Goal: Transaction & Acquisition: Purchase product/service

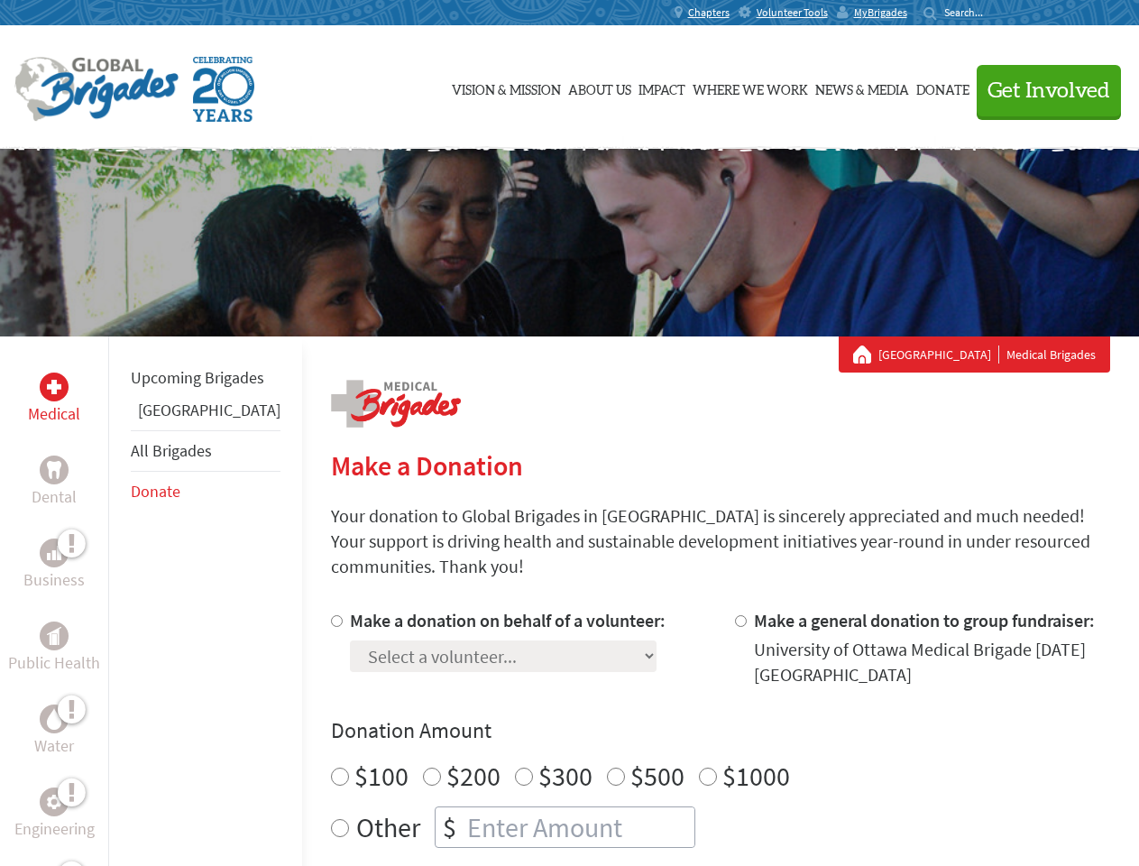
click at [995, 13] on div "Search for:" at bounding box center [959, 12] width 72 height 14
click at [1041, 90] on span "Get Involved" at bounding box center [1048, 91] width 123 height 22
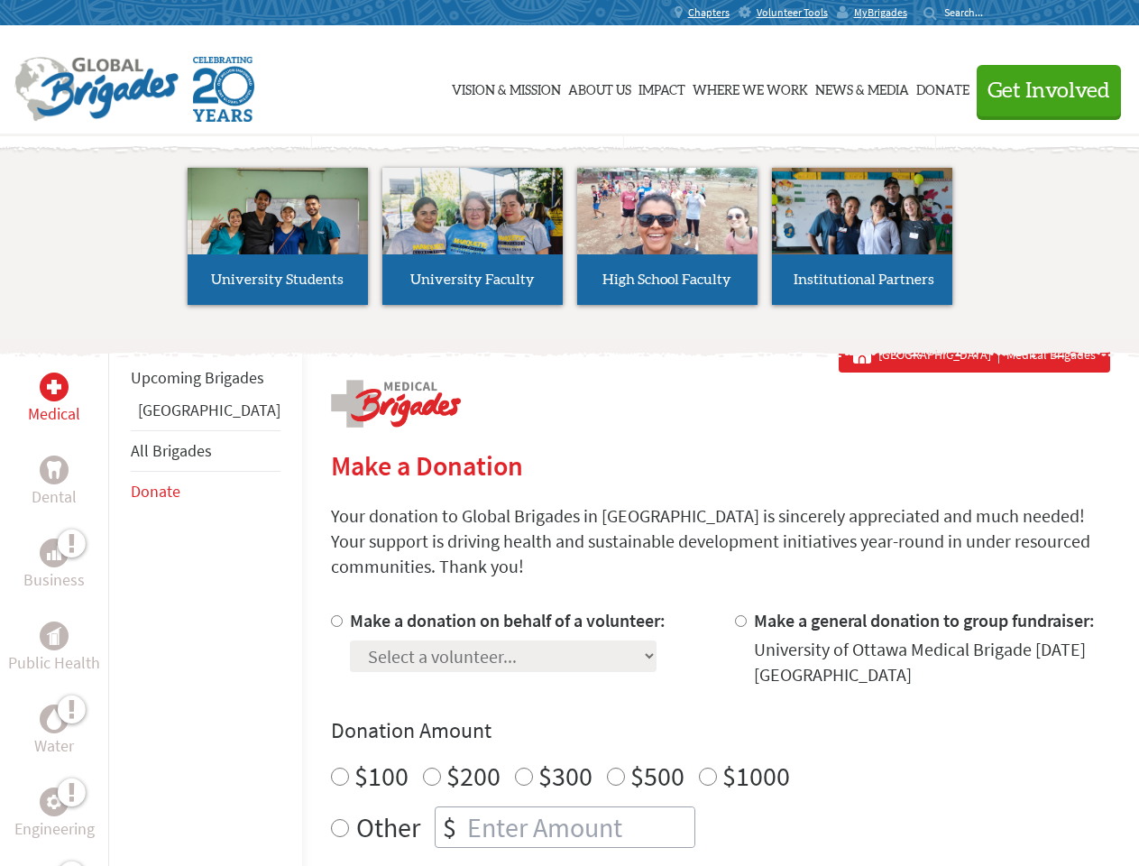
click at [570, 243] on li "High School Faculty" at bounding box center [667, 236] width 195 height 166
click at [119, 601] on div "Upcoming Brigades Guatemala All Brigades Donate" at bounding box center [205, 769] width 194 height 866
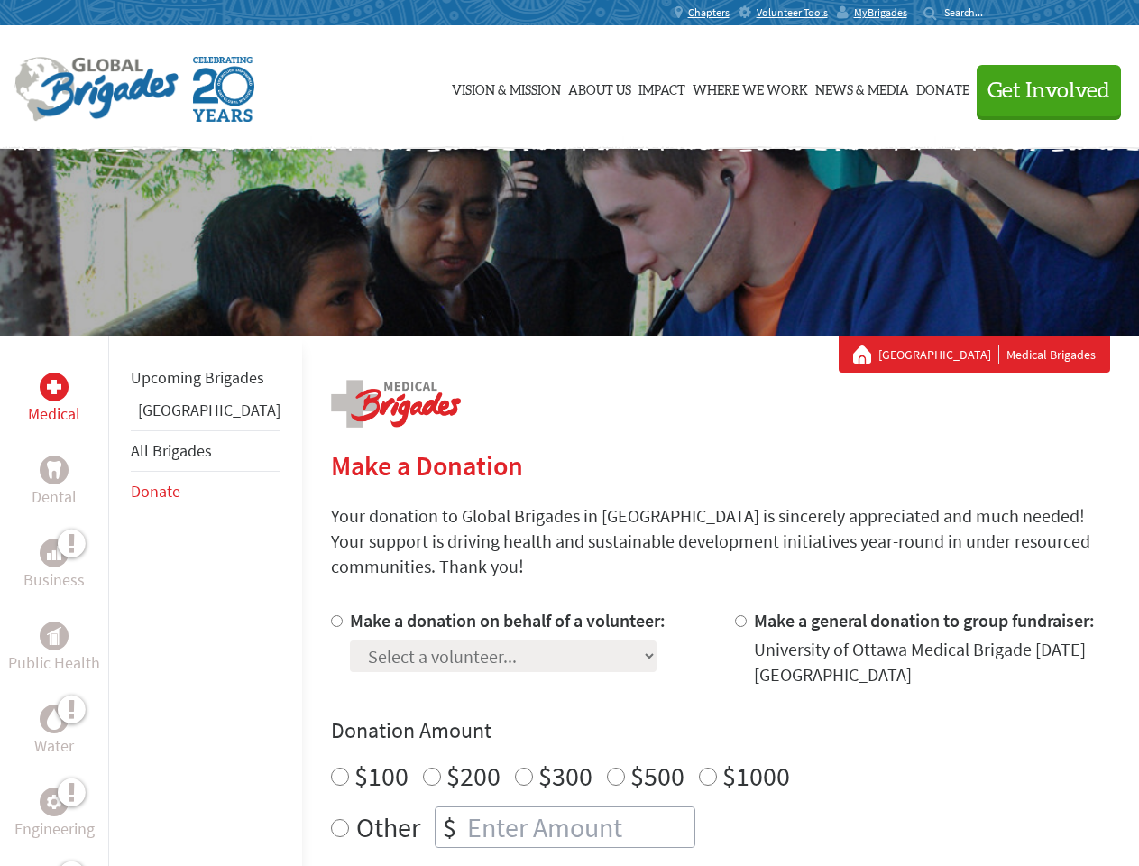
click at [689, 724] on div "Donation Amount $100 $200 $300 $500 $1000 Other $" at bounding box center [720, 782] width 779 height 132
click at [331, 615] on input "Make a donation on behalf of a volunteer:" at bounding box center [337, 621] width 12 height 12
radio input "true"
click at [735, 615] on input "Make a general donation to group fundraiser:" at bounding box center [741, 621] width 12 height 12
radio input "true"
